Goal: Task Accomplishment & Management: Manage account settings

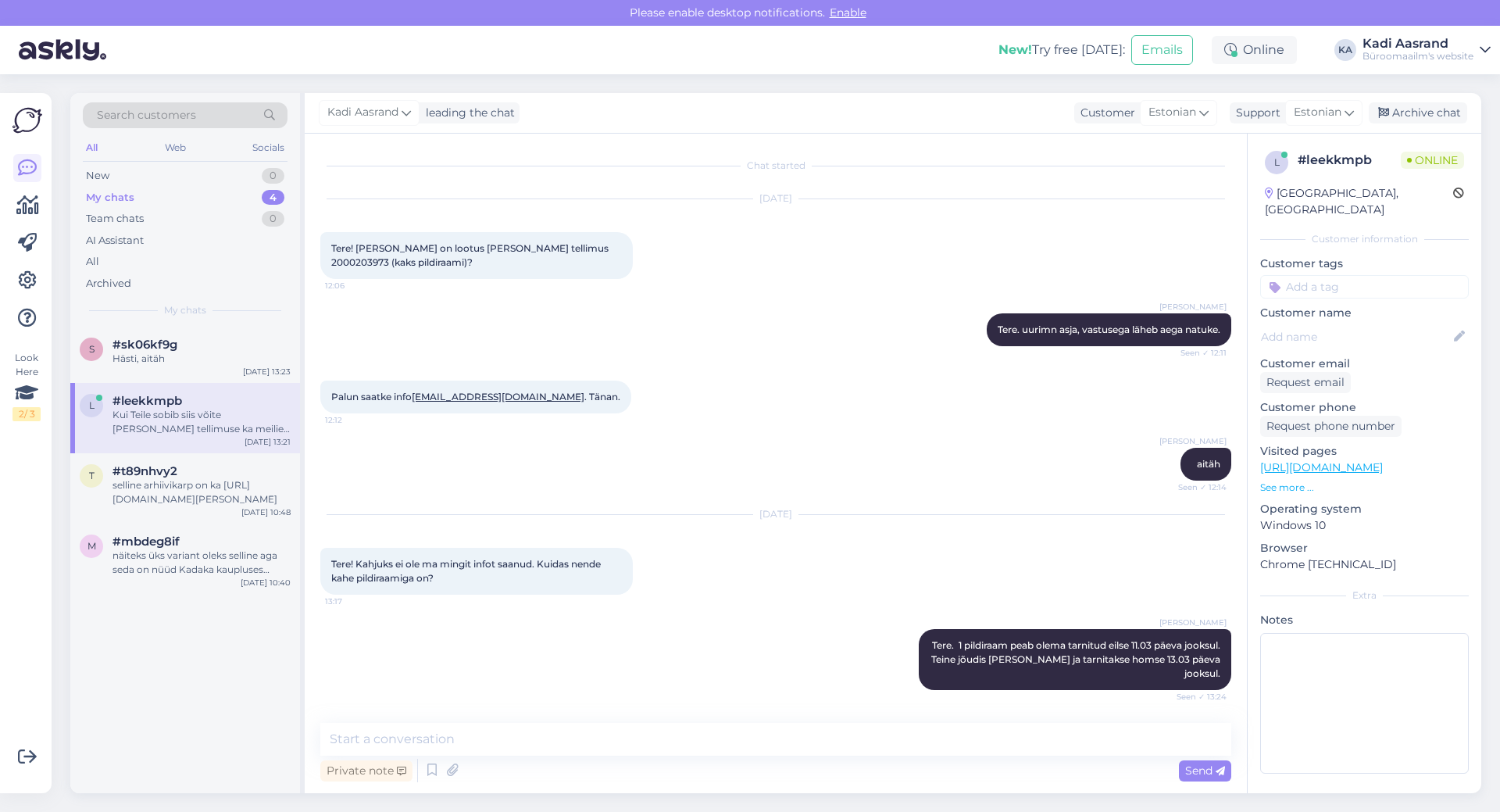
scroll to position [384, 0]
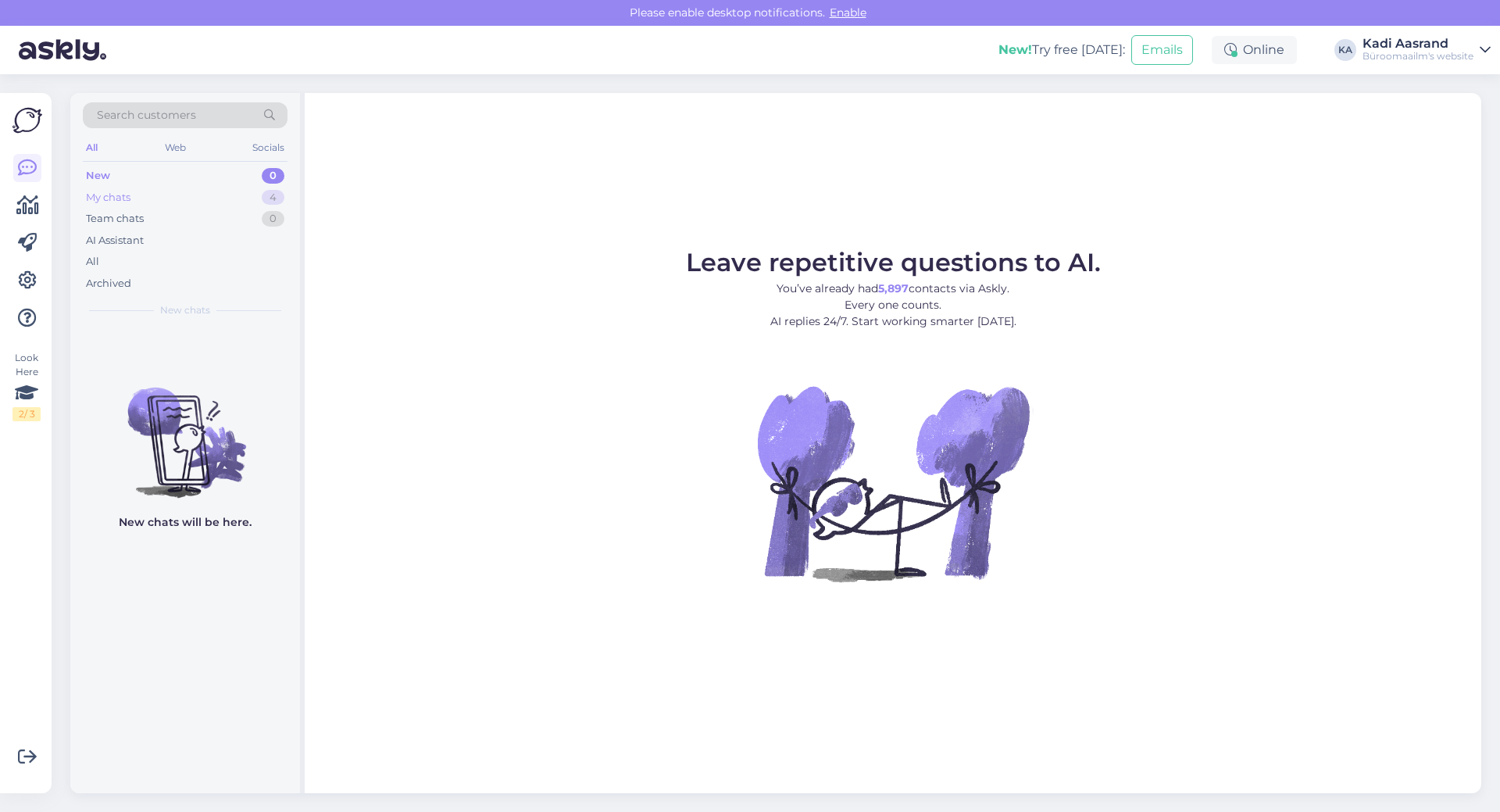
click at [177, 189] on div "My chats 4" at bounding box center [185, 197] width 205 height 22
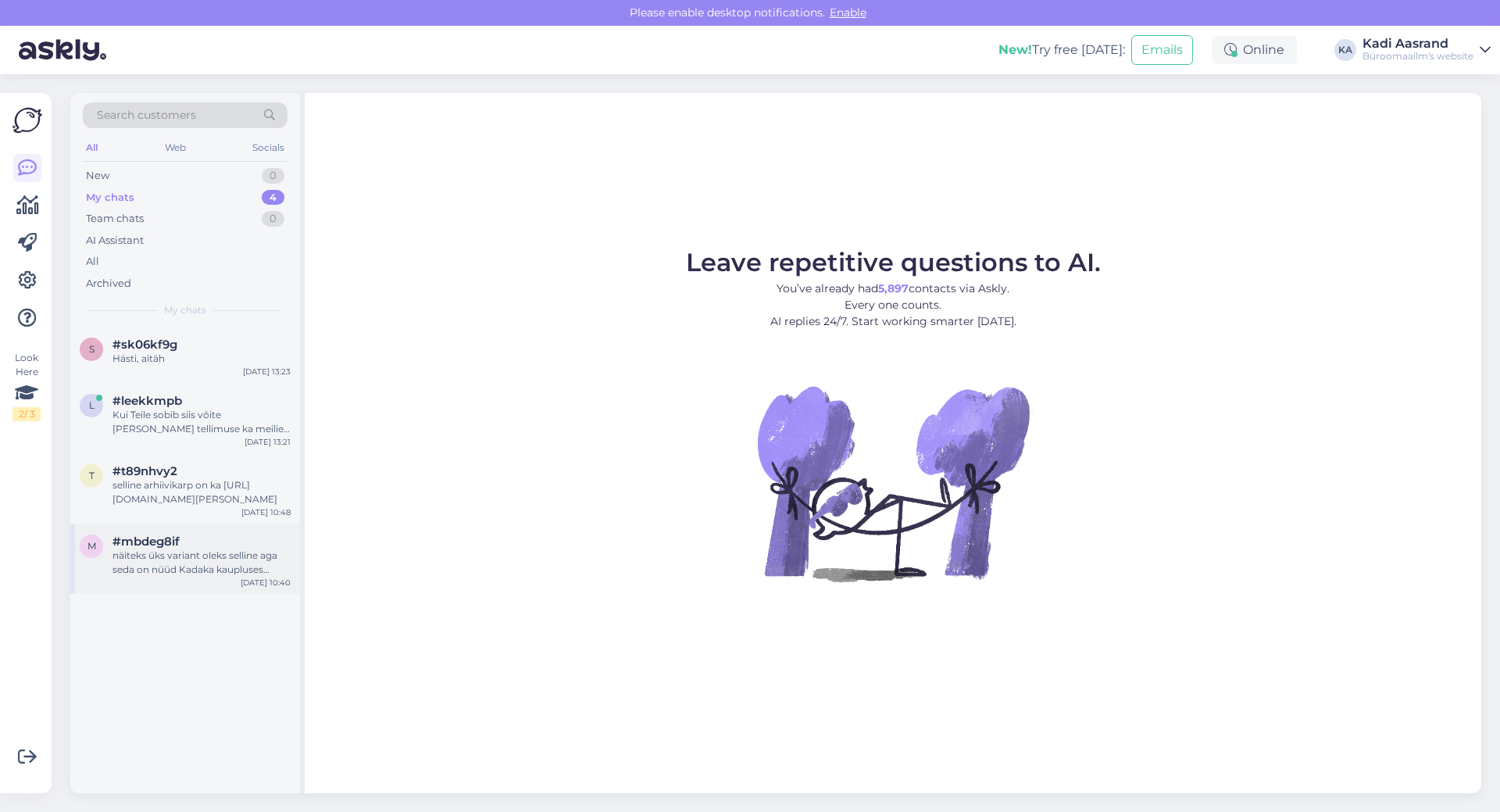
click at [218, 566] on div "näiteks üks variant oleks selline aga seda on nüüd Kadaka kaupluses [URL][DOMAI…" at bounding box center [201, 562] width 178 height 28
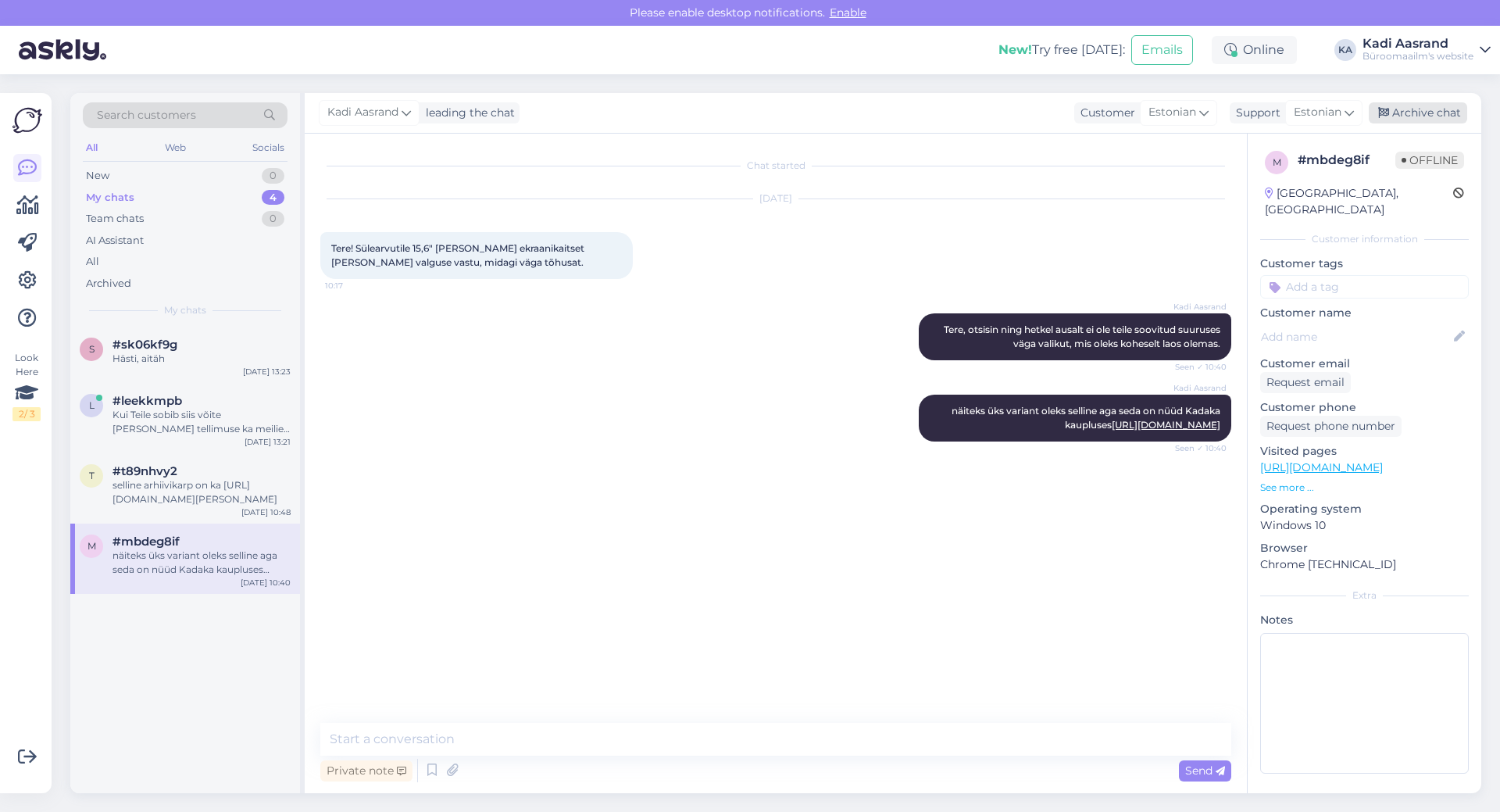
click at [1416, 112] on div "Archive chat" at bounding box center [1418, 113] width 98 height 21
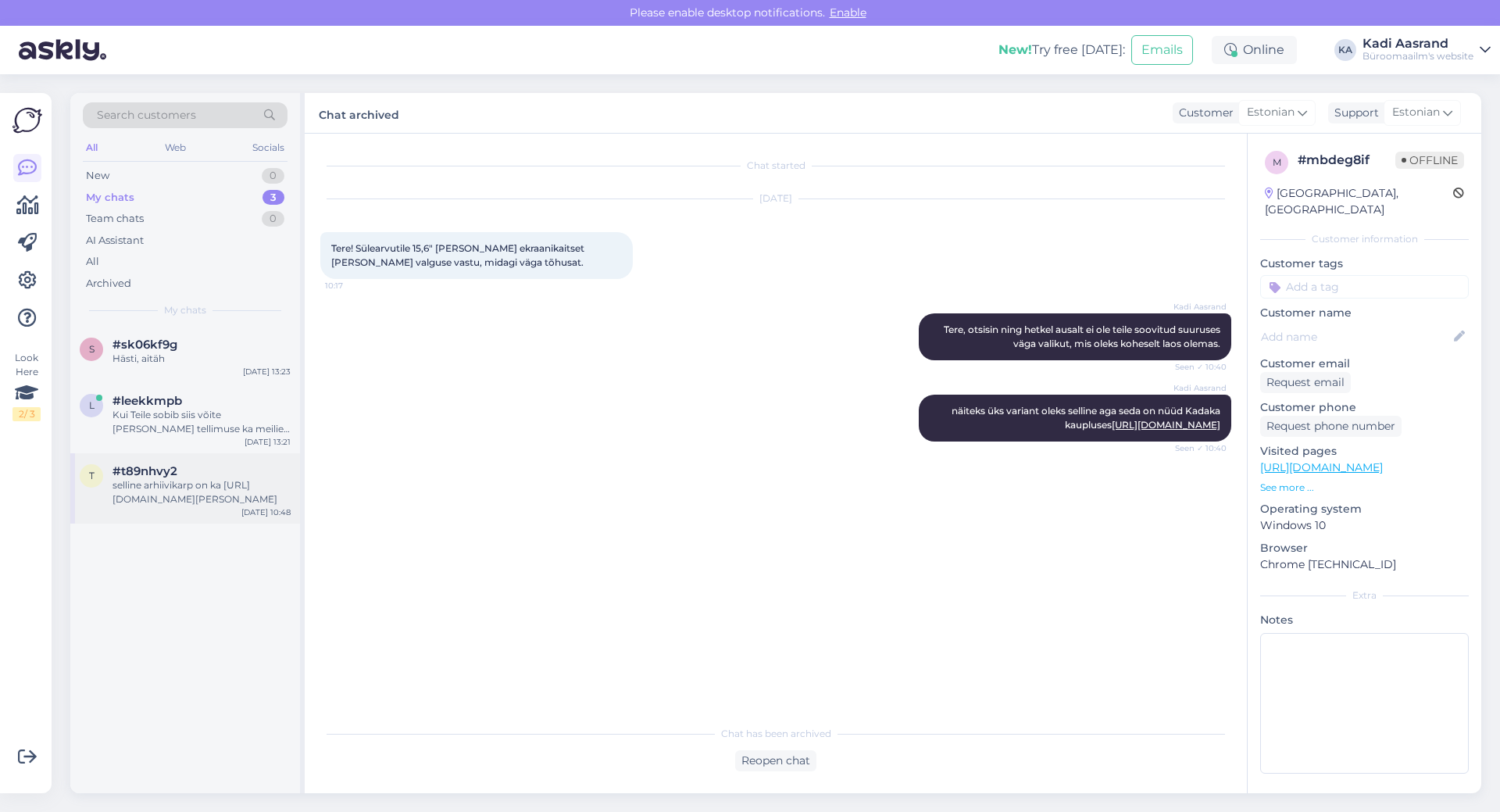
click at [132, 498] on div "selline arhiivikarp on ka [URL][DOMAIN_NAME][PERSON_NAME]" at bounding box center [201, 492] width 178 height 28
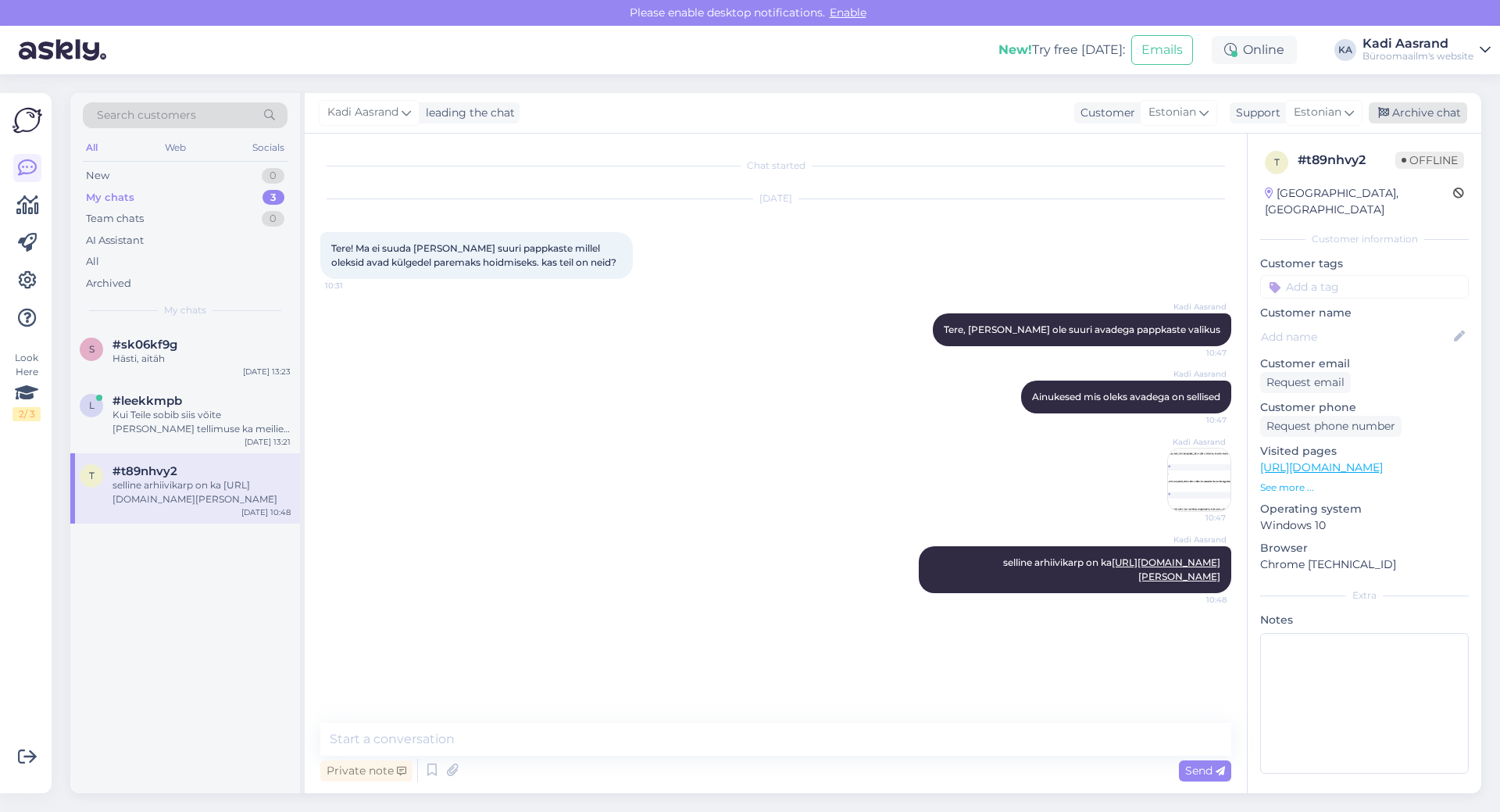
click at [1404, 108] on div "Archive chat" at bounding box center [1418, 113] width 98 height 21
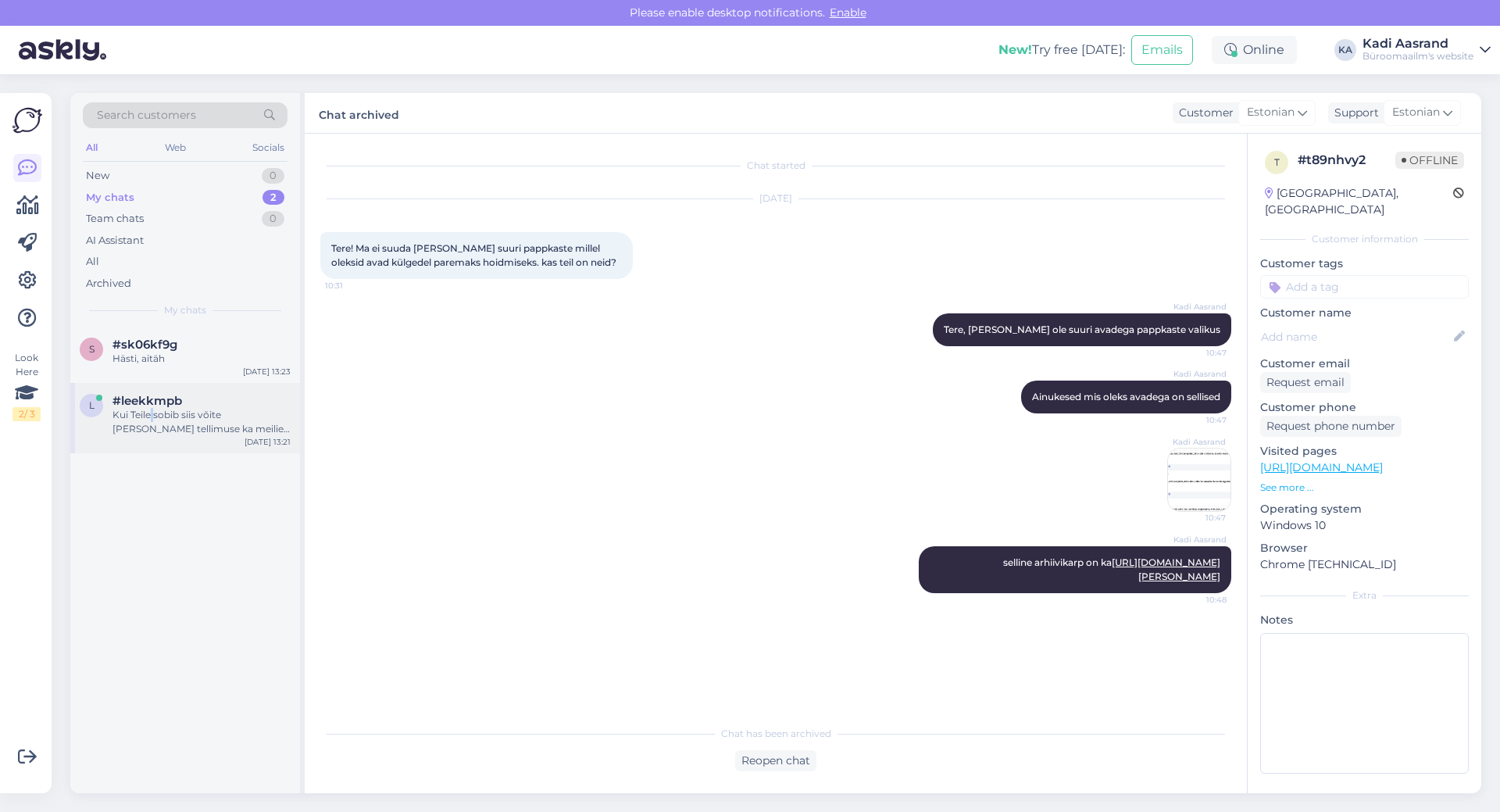
click at [155, 412] on div "Kui Teile sobib siis võite [PERSON_NAME] tellimuse ka meilie [PERSON_NAME] saat…" at bounding box center [201, 422] width 178 height 28
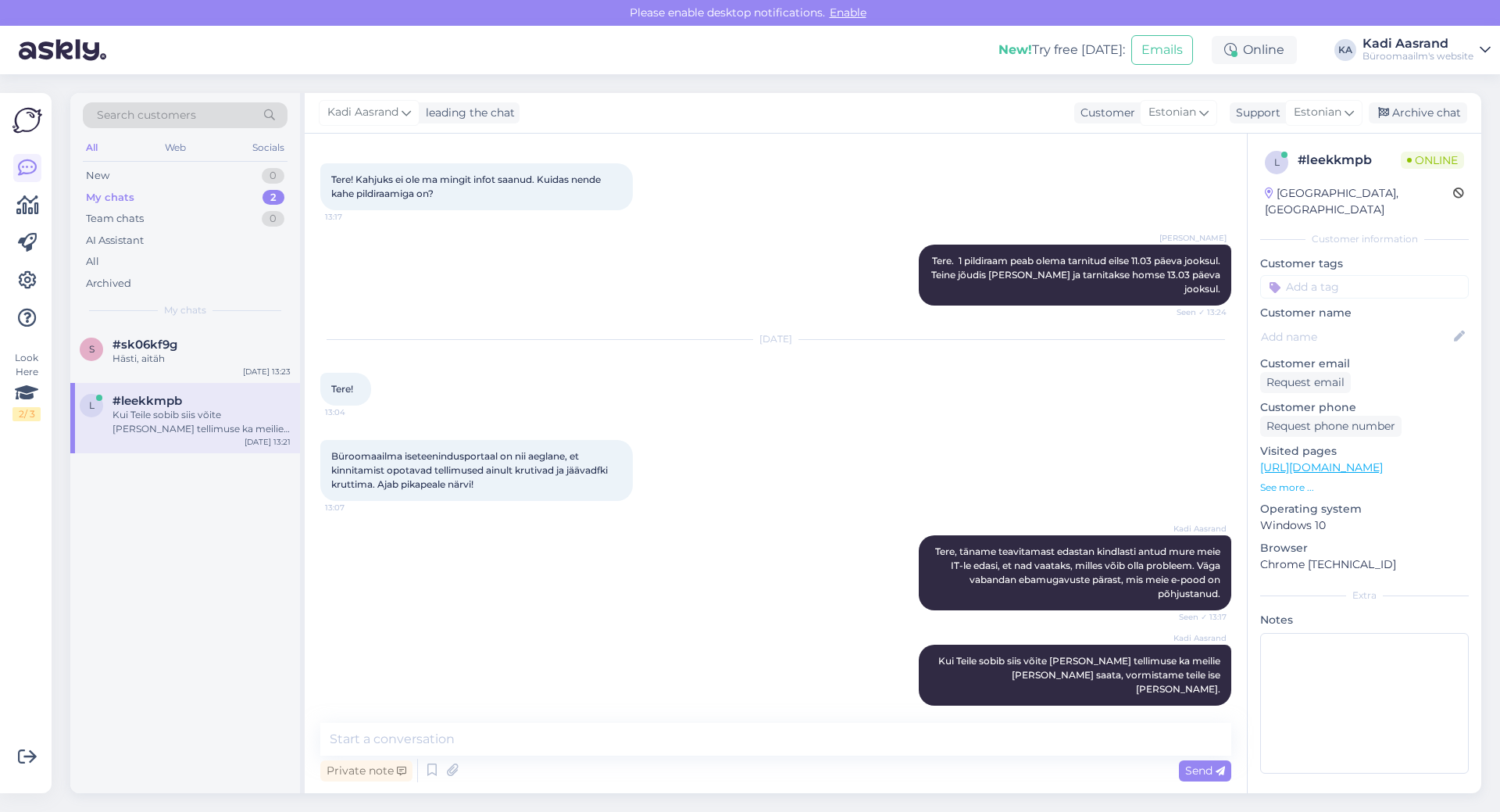
click at [755, 363] on div "Sep 23 2025 Tere! 13:04" at bounding box center [776, 373] width 911 height 100
click at [1423, 106] on div "Archive chat" at bounding box center [1418, 113] width 98 height 21
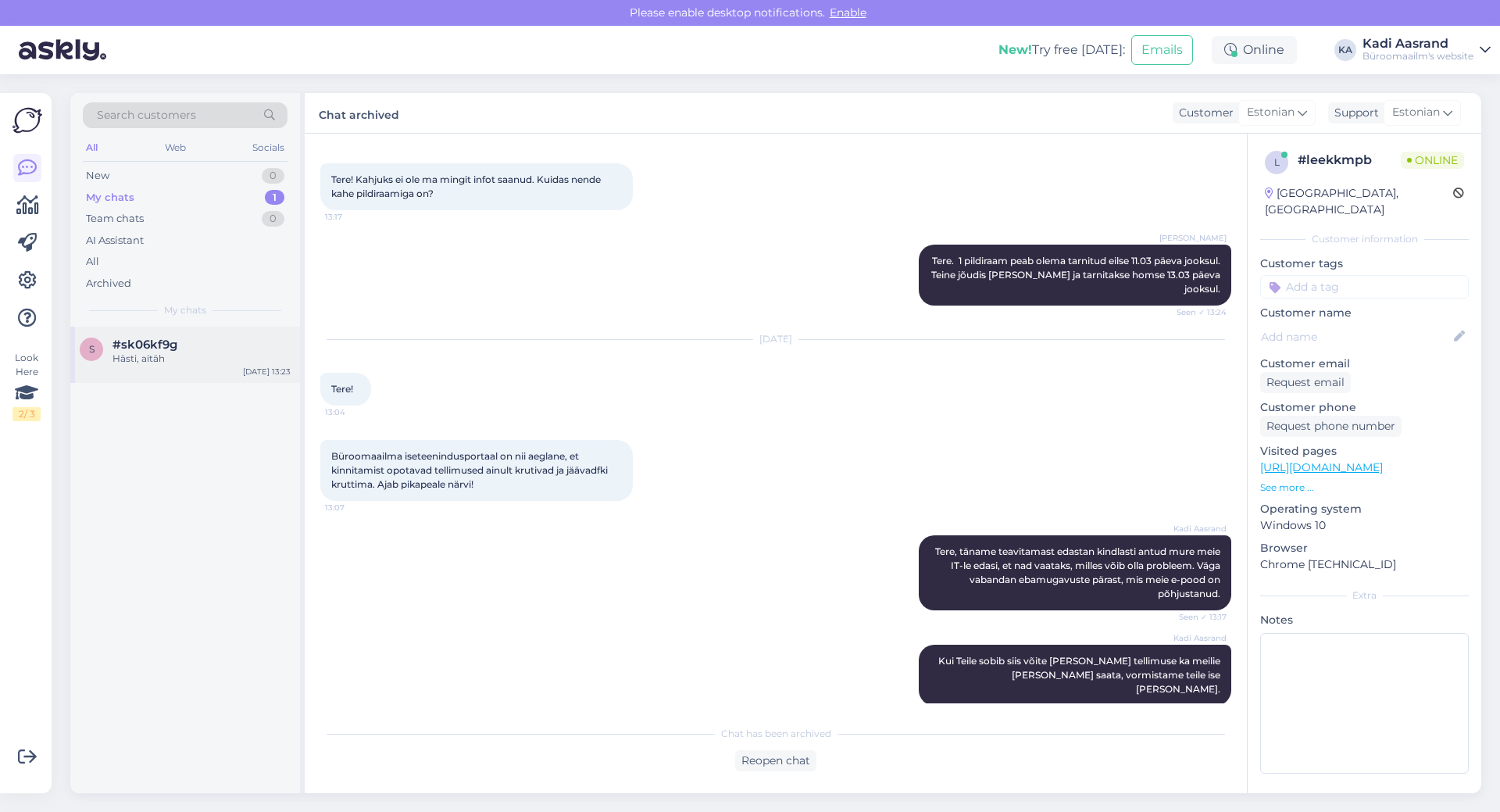
click at [170, 348] on span "#sk06kf9g" at bounding box center [145, 344] width 65 height 14
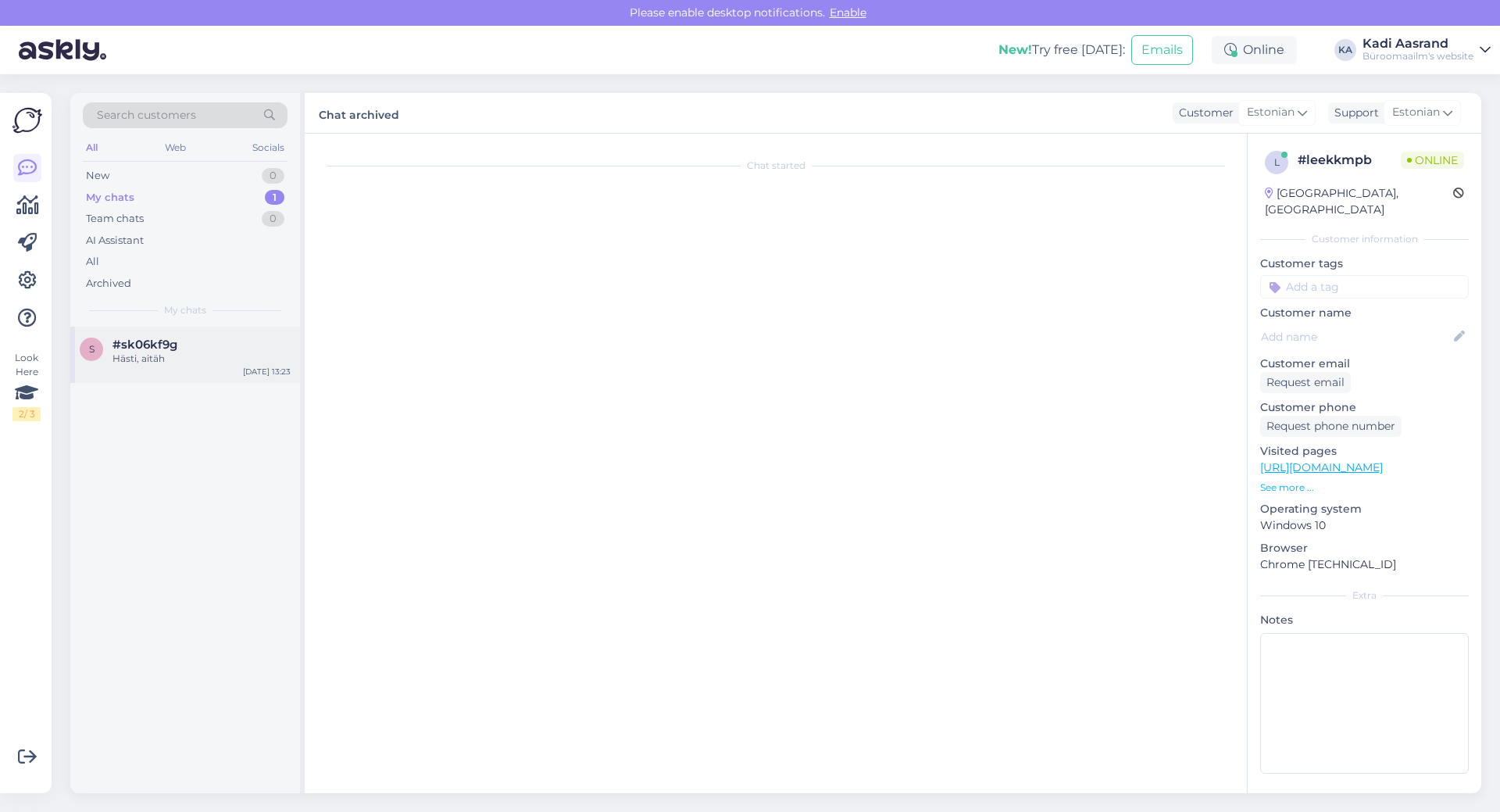
scroll to position [982, 0]
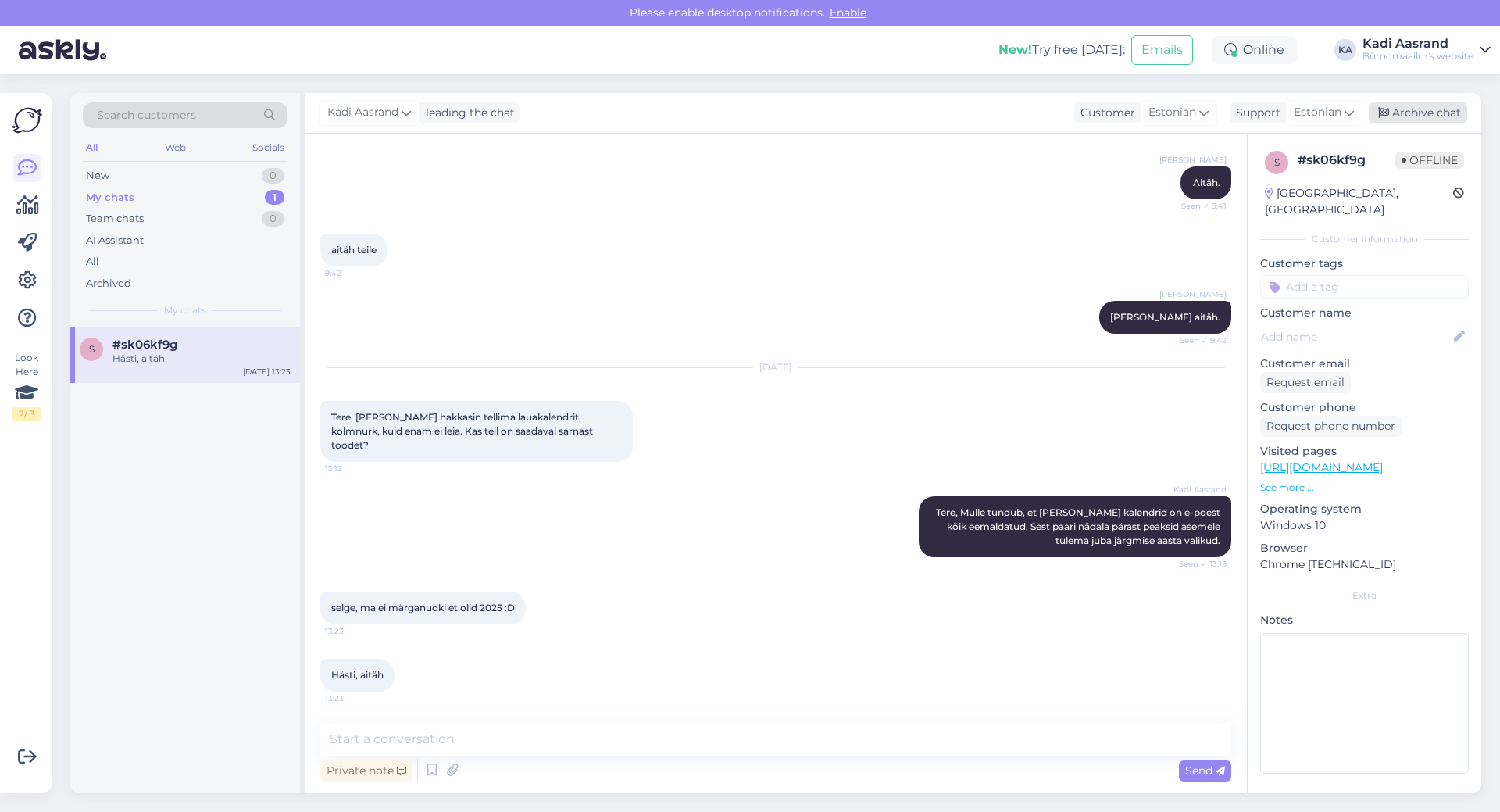
click at [1433, 112] on div "Archive chat" at bounding box center [1418, 113] width 98 height 21
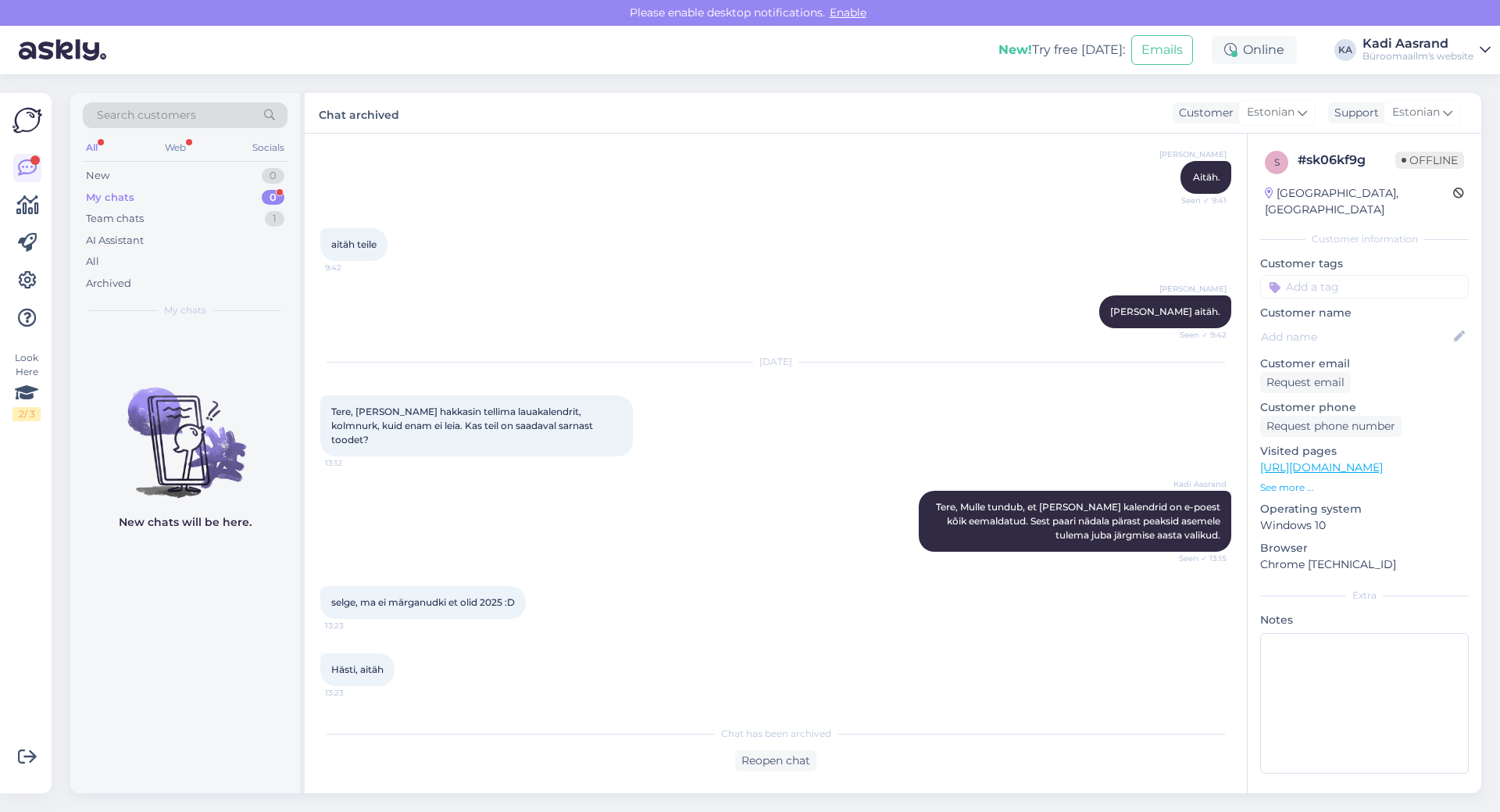
click at [164, 199] on div "My chats 0" at bounding box center [185, 197] width 205 height 22
